Goal: Register for event/course

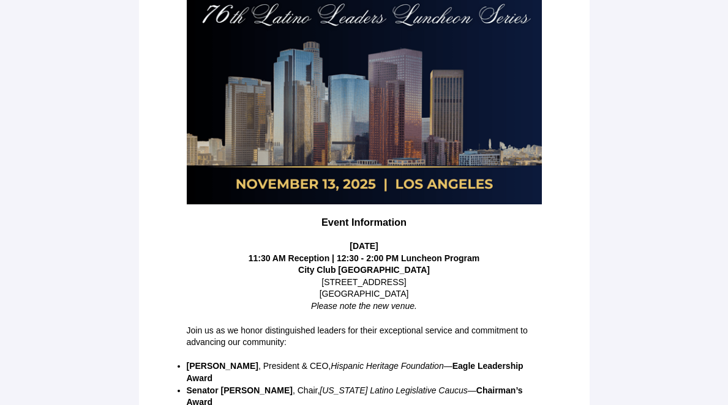
scroll to position [306, 0]
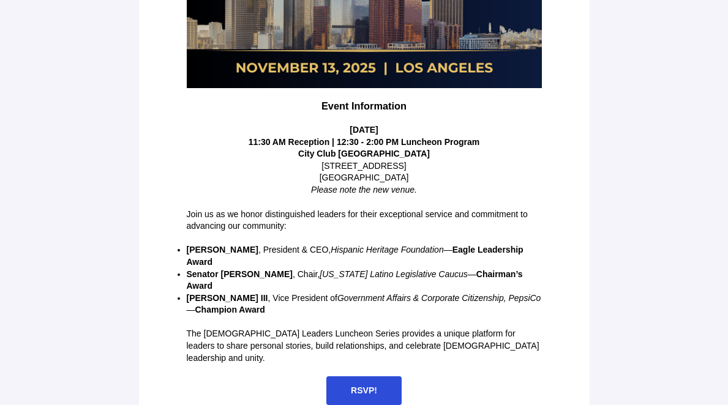
click at [378, 377] on span "RSVP!" at bounding box center [363, 391] width 75 height 29
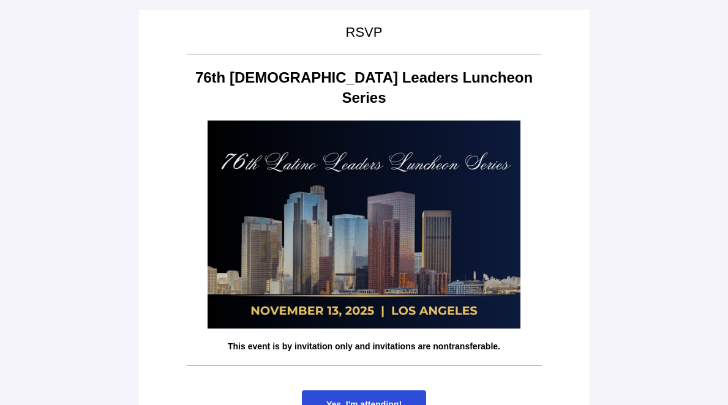
scroll to position [58, 0]
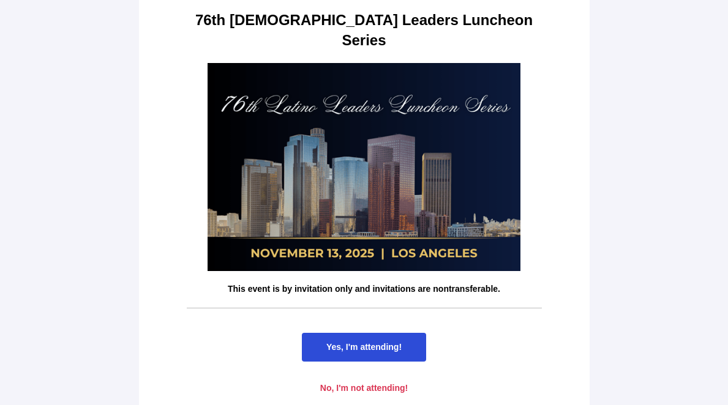
click at [392, 342] on span "Yes, I'm attending!" at bounding box center [363, 347] width 75 height 10
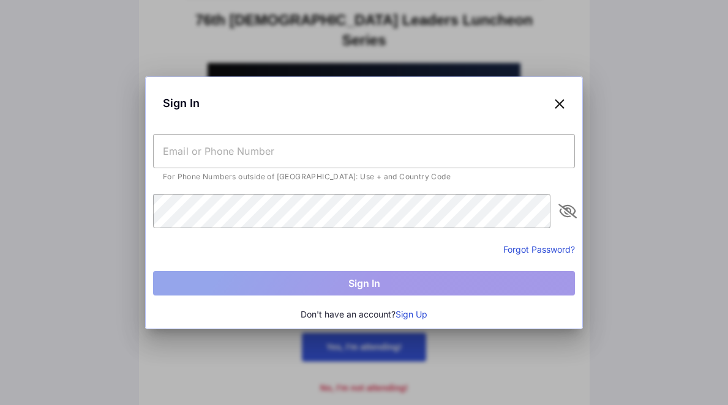
scroll to position [0, 0]
click at [420, 314] on button "Sign Up" at bounding box center [412, 314] width 32 height 13
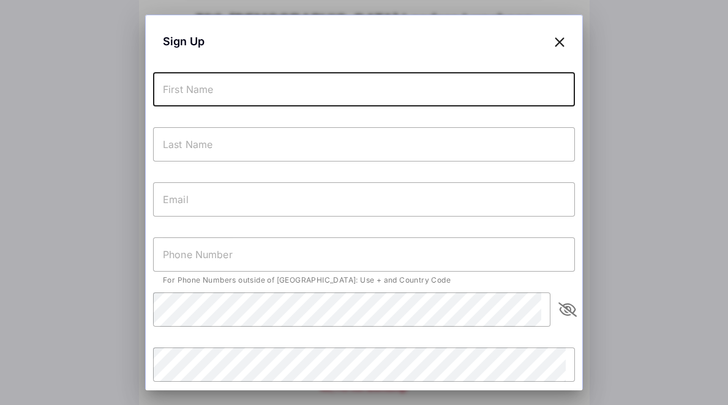
click at [317, 80] on input "text" at bounding box center [364, 89] width 422 height 34
type input "Andrea"
type input "Ambriz"
type input "rosie.charbonneau@expositionpark.ca.gov"
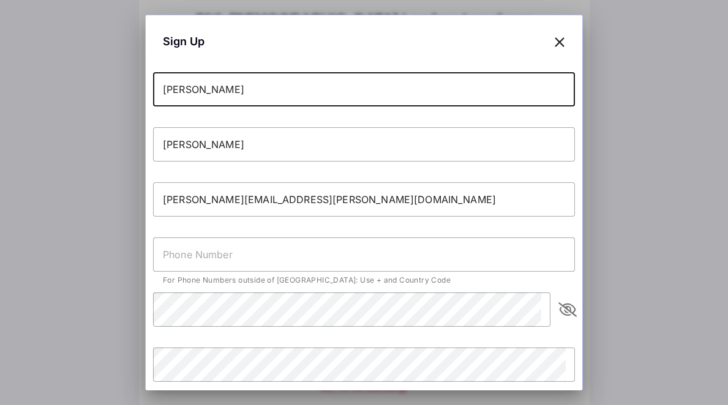
type input "+12133214793"
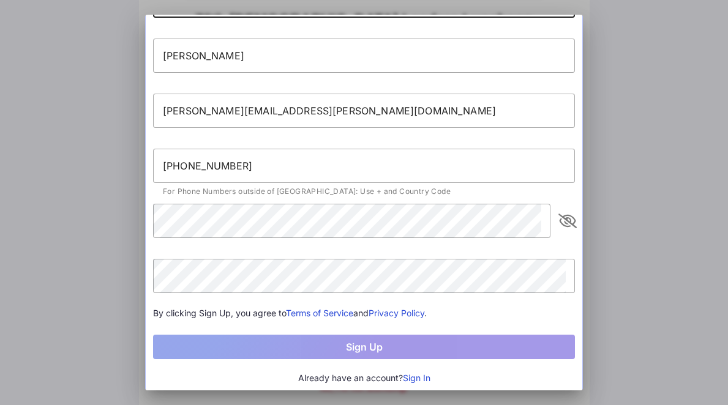
scroll to position [91, 0]
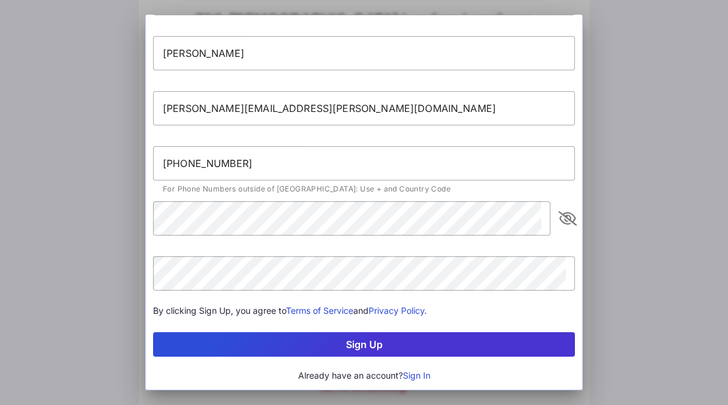
click at [376, 347] on button "Sign Up" at bounding box center [364, 345] width 422 height 24
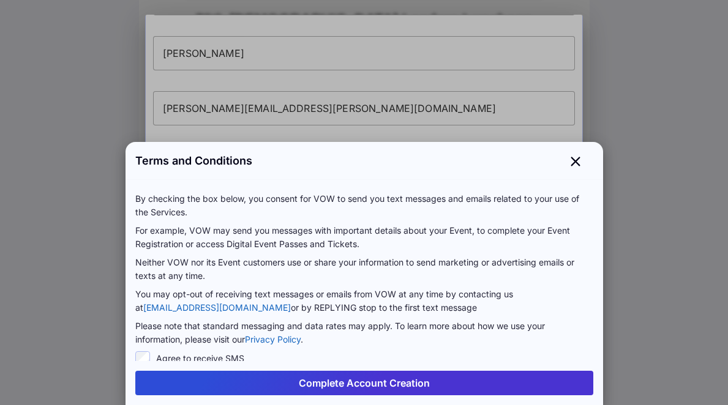
click at [408, 381] on button "Complete Account Creation" at bounding box center [364, 383] width 458 height 24
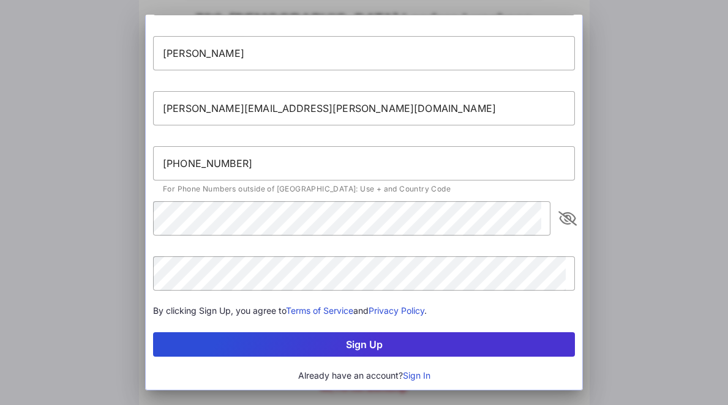
click at [363, 344] on button "Sign Up" at bounding box center [364, 345] width 422 height 24
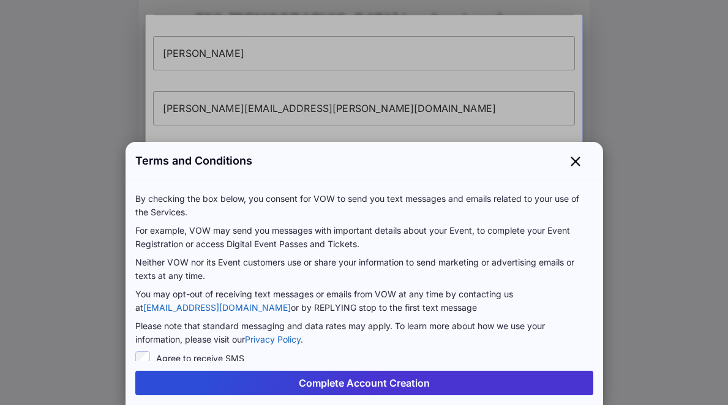
click at [380, 388] on button "Complete Account Creation" at bounding box center [364, 383] width 458 height 24
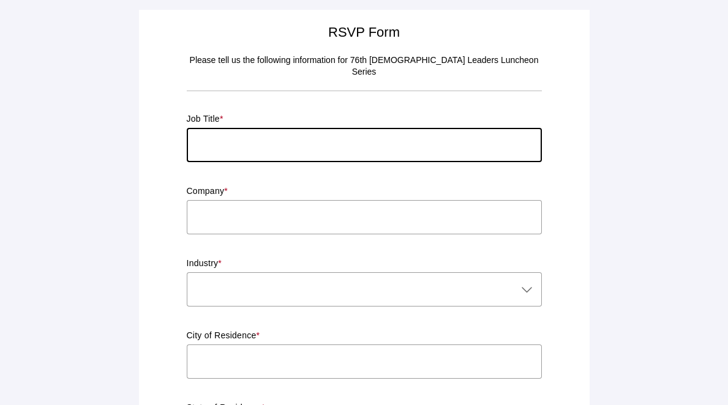
click at [356, 130] on input "text" at bounding box center [364, 145] width 355 height 34
type input "General Manager"
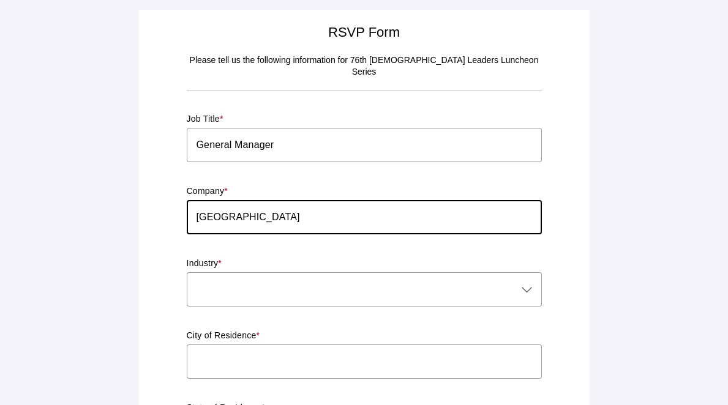
type input "Exposition Park"
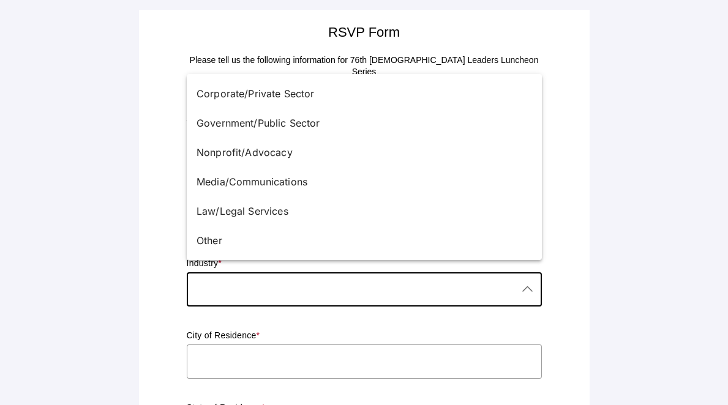
click at [526, 284] on icon at bounding box center [527, 289] width 15 height 15
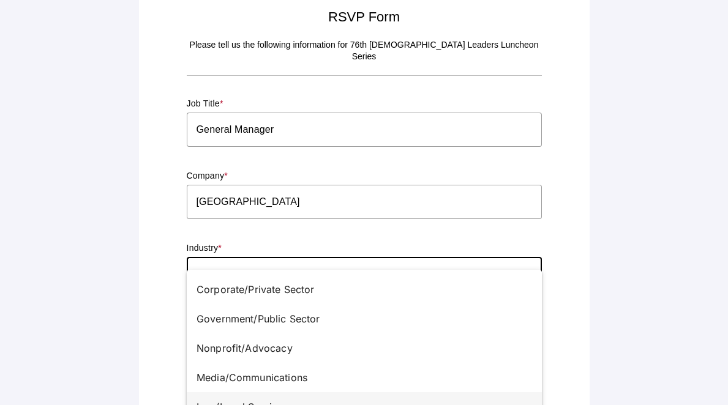
scroll to position [0, 0]
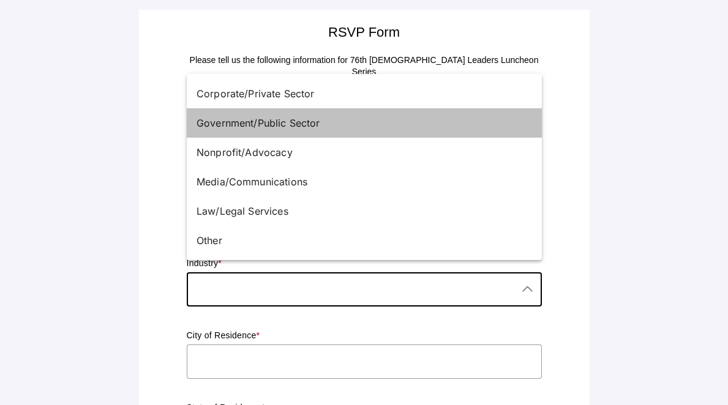
click at [326, 117] on div "Government/Public Sector" at bounding box center [360, 123] width 326 height 15
type input "Government/Public Sector"
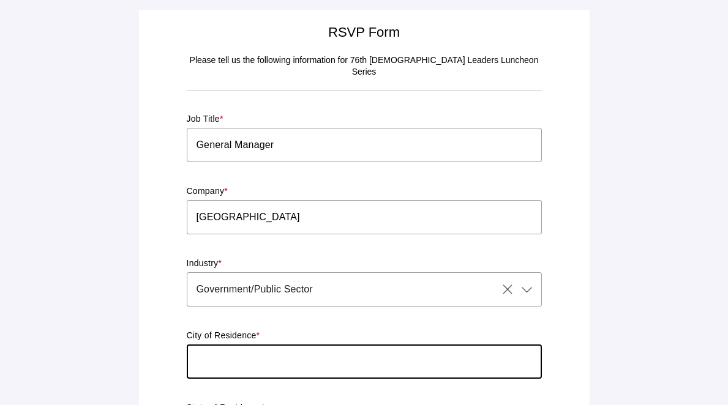
click at [334, 359] on input "text" at bounding box center [364, 362] width 355 height 34
type input "Los Angeles"
type input "CA"
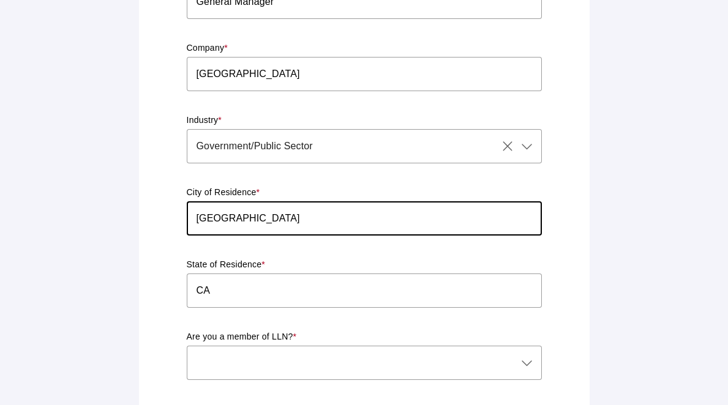
scroll to position [268, 0]
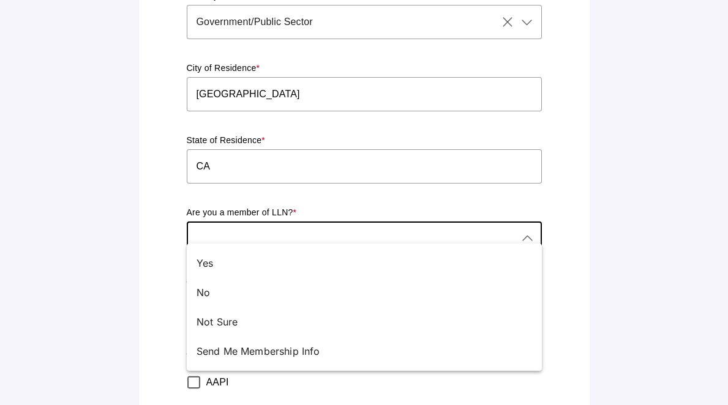
click at [380, 230] on div at bounding box center [352, 239] width 331 height 34
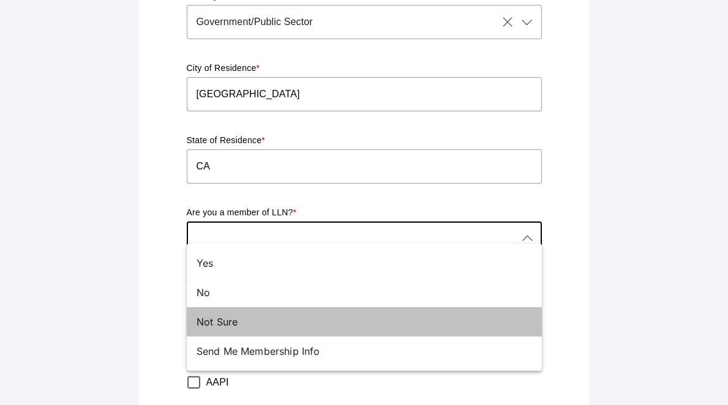
click at [350, 334] on div "Not Sure" at bounding box center [364, 321] width 355 height 29
type input "Not Sure"
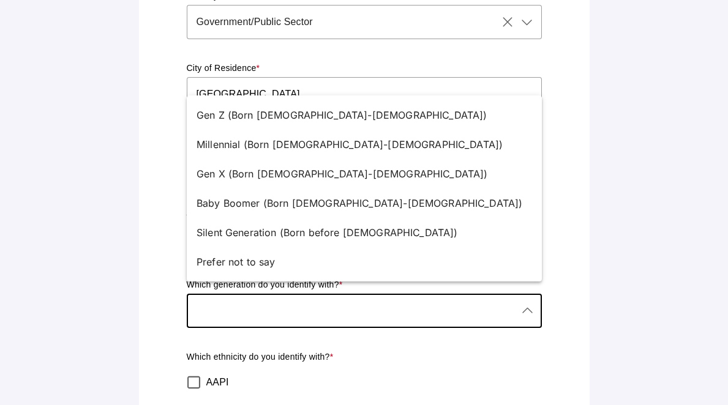
click at [410, 299] on div at bounding box center [352, 311] width 331 height 34
click at [341, 154] on div "Millennial (Born 1981-1996)" at bounding box center [364, 144] width 355 height 29
type input "Millennial (Born 1981-1996)"
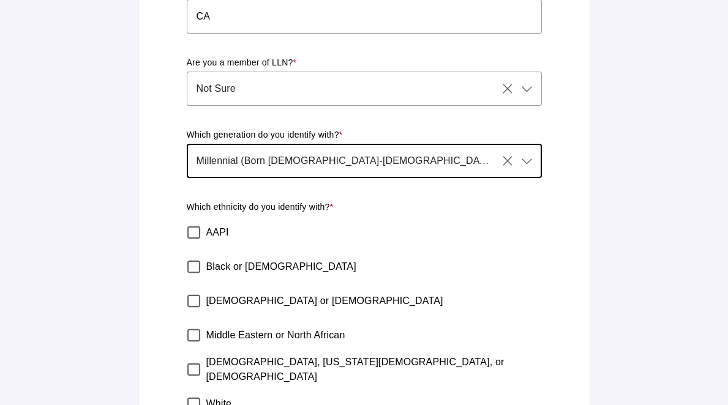
scroll to position [419, 0]
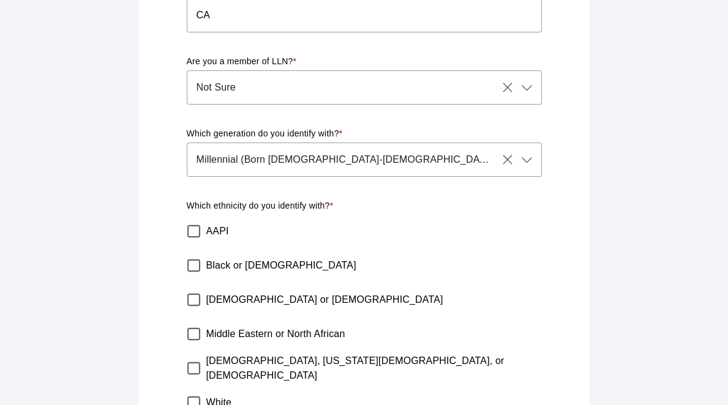
click at [249, 293] on label "Hispanic or Latino" at bounding box center [324, 300] width 237 height 34
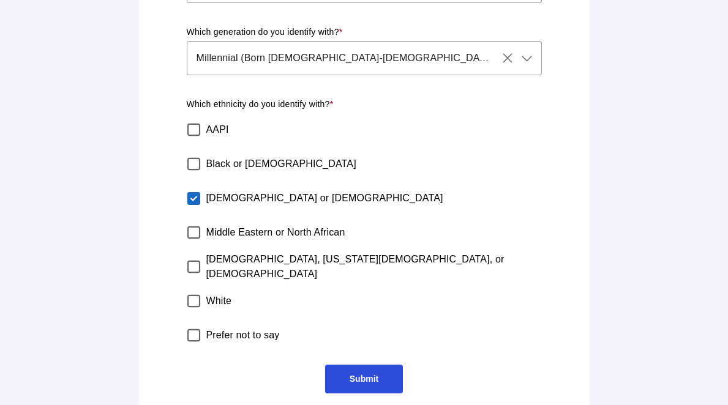
click at [374, 374] on span "Submit" at bounding box center [364, 379] width 29 height 10
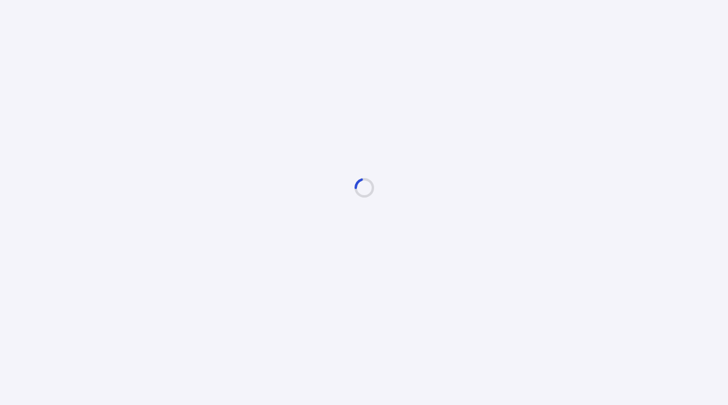
scroll to position [0, 0]
